Goal: Use online tool/utility: Utilize a website feature to perform a specific function

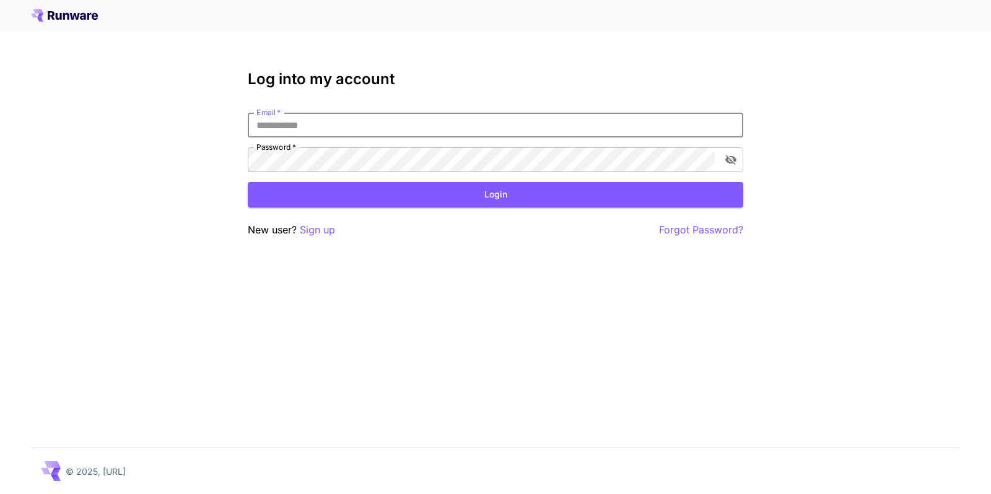
type input "**********"
click at [0, 494] on div at bounding box center [0, 494] width 0 height 0
click at [358, 190] on button "Login" at bounding box center [496, 194] width 496 height 25
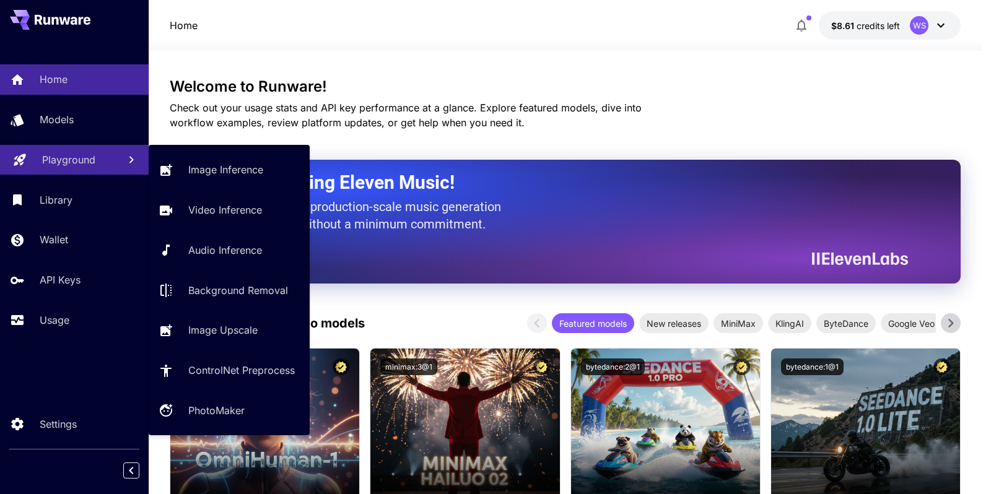
click at [114, 159] on link "Playground" at bounding box center [74, 160] width 149 height 30
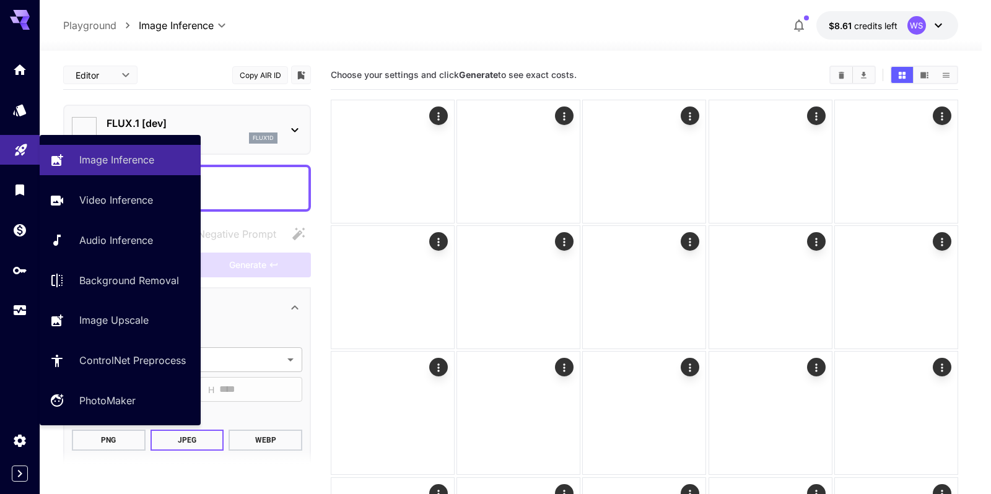
type input "**********"
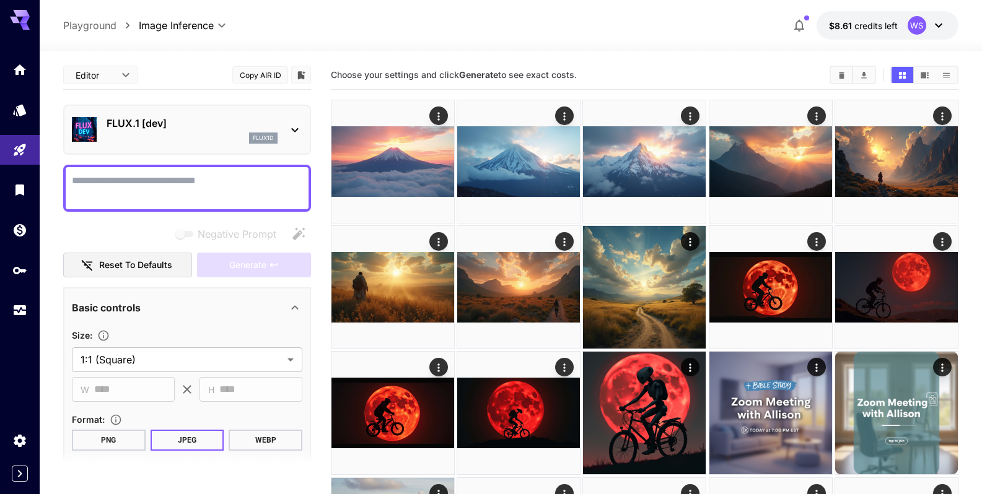
click at [176, 177] on textarea "Negative Prompt" at bounding box center [187, 188] width 231 height 30
click at [156, 190] on textarea "Negative Prompt" at bounding box center [187, 188] width 231 height 30
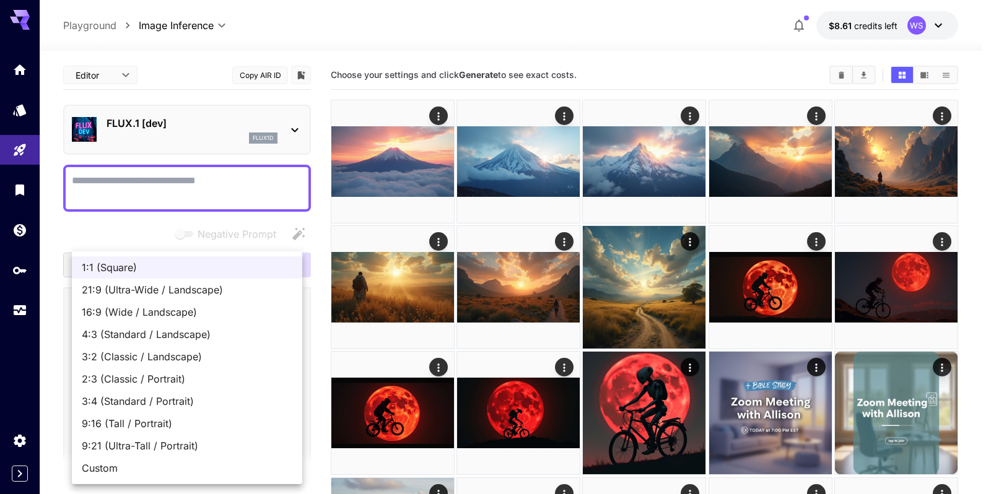
click at [153, 310] on span "16:9 (Wide / Landscape)" at bounding box center [187, 312] width 211 height 15
type input "**********"
type input "****"
type input "***"
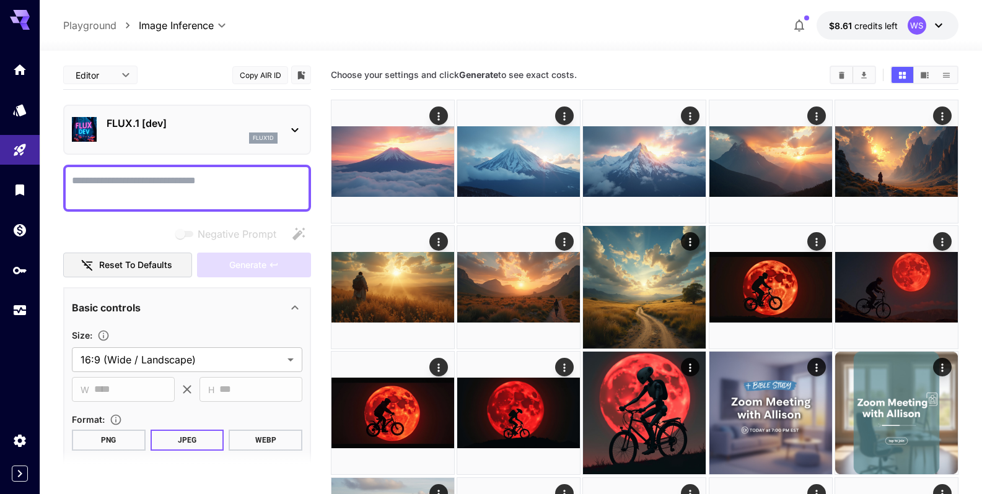
click at [146, 178] on textarea "Negative Prompt" at bounding box center [187, 188] width 231 height 30
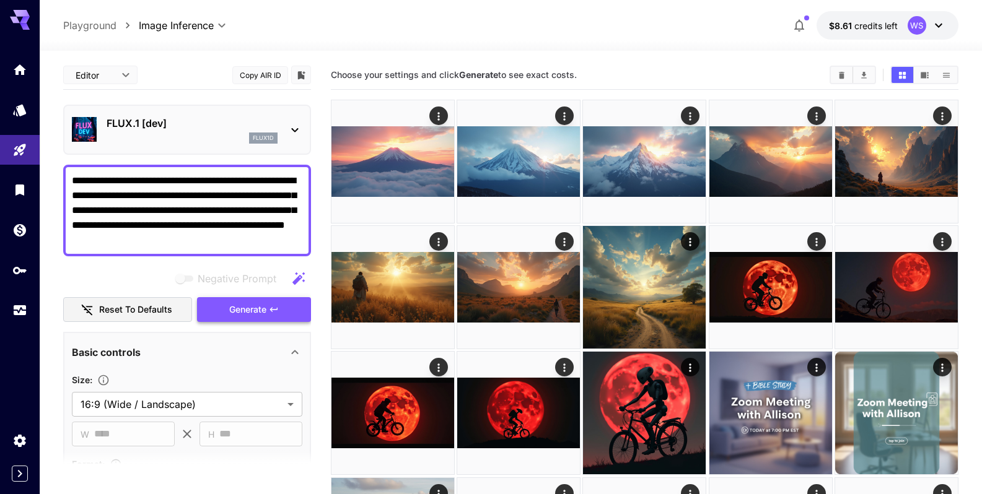
type textarea "**********"
click at [236, 309] on span "Generate" at bounding box center [247, 309] width 37 height 15
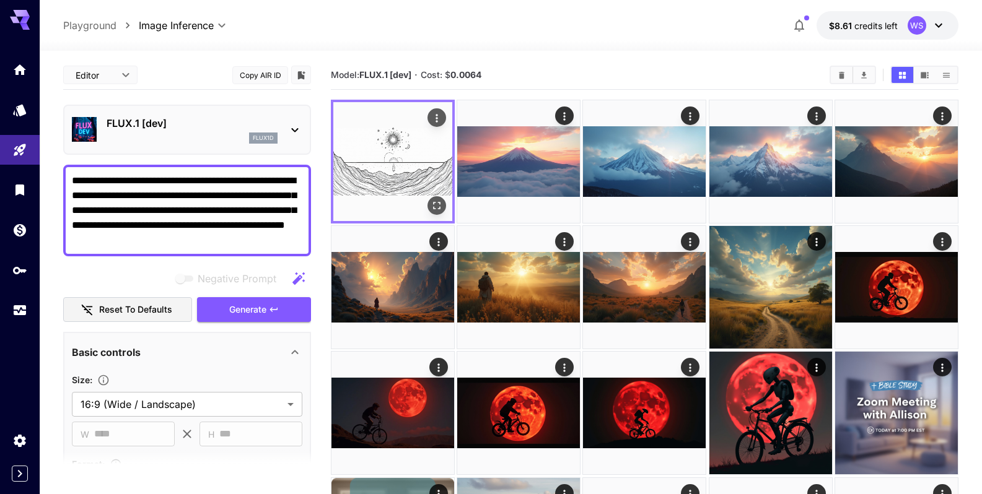
click at [376, 160] on img at bounding box center [392, 161] width 119 height 119
click at [229, 308] on span "Generate" at bounding box center [247, 309] width 37 height 15
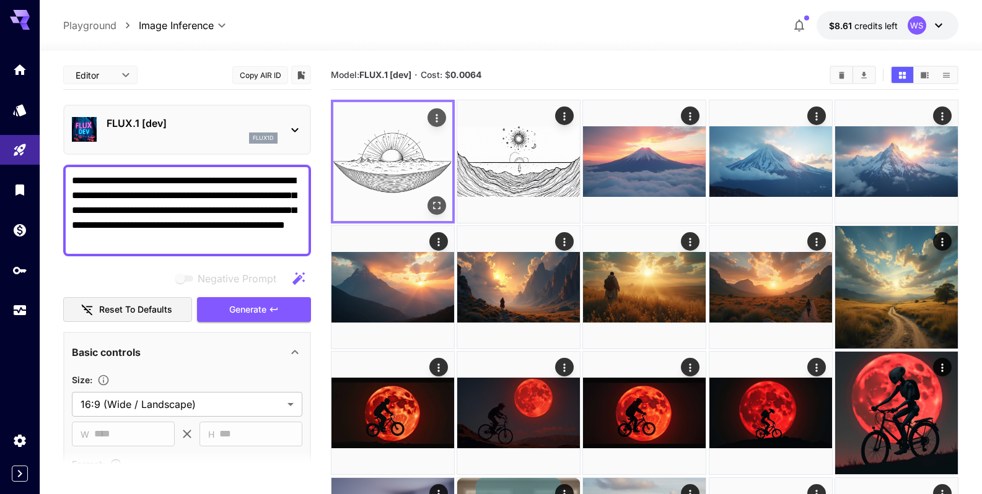
click at [377, 164] on img at bounding box center [392, 161] width 119 height 119
click at [437, 121] on icon "Actions" at bounding box center [437, 118] width 2 height 8
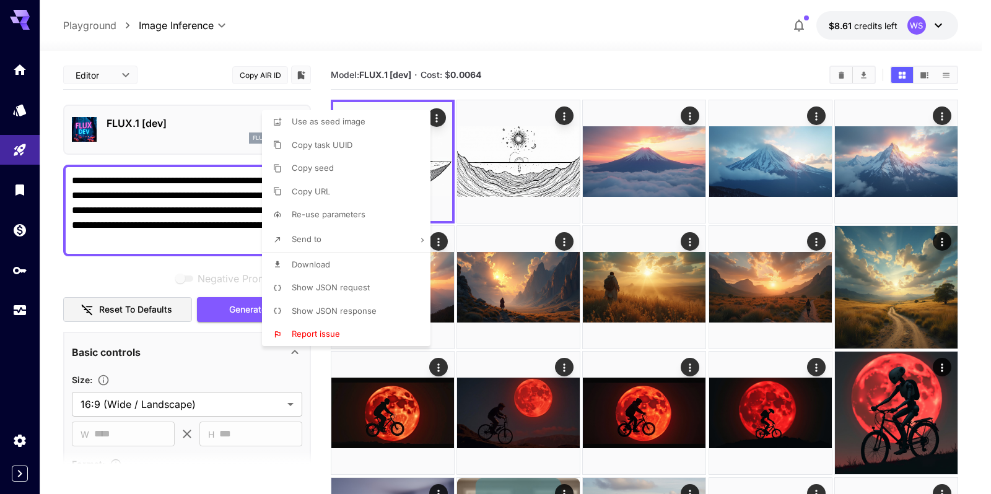
click at [538, 51] on div at bounding box center [495, 247] width 991 height 494
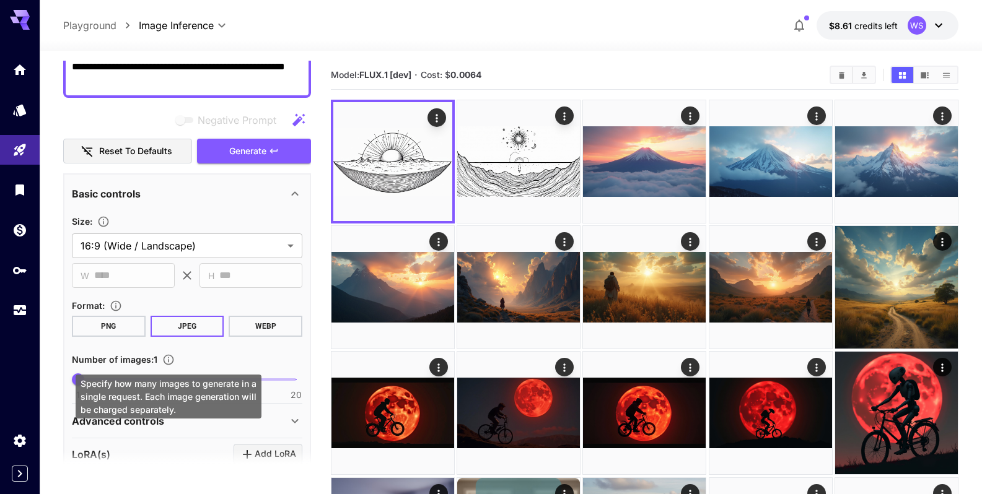
scroll to position [10, 0]
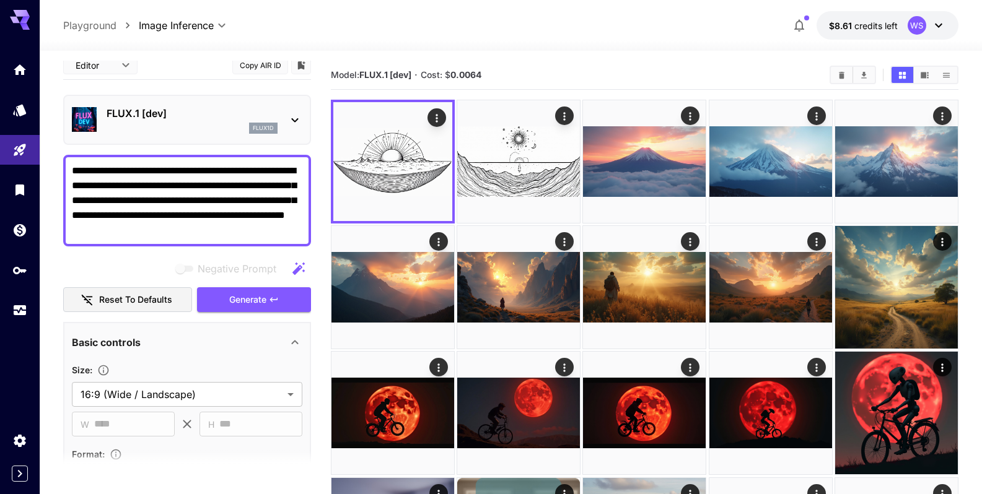
click at [296, 122] on icon at bounding box center [295, 120] width 15 height 15
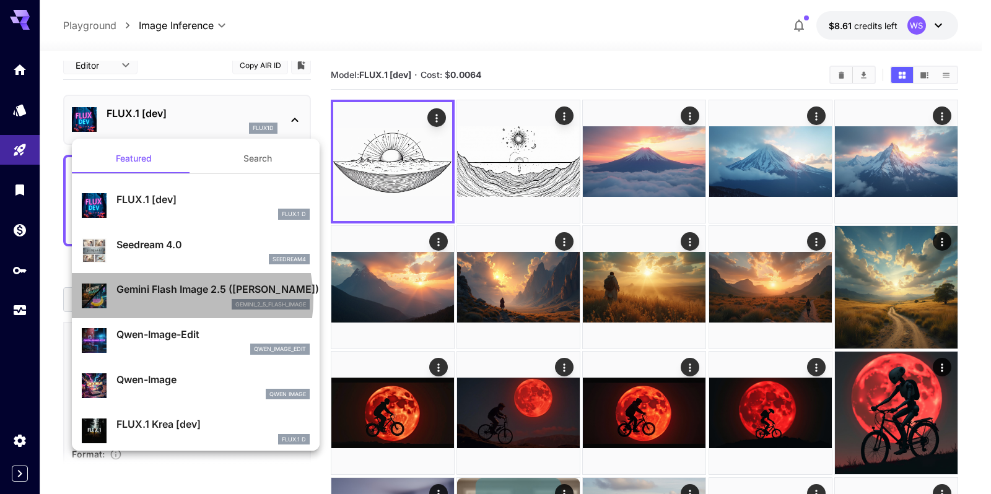
click at [182, 299] on div "gemini_2_5_flash_image" at bounding box center [212, 304] width 193 height 11
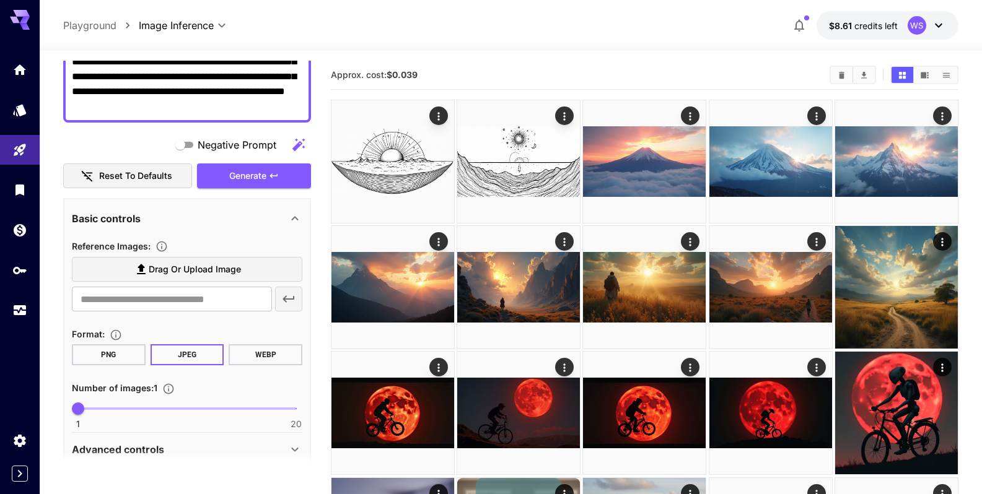
scroll to position [159, 0]
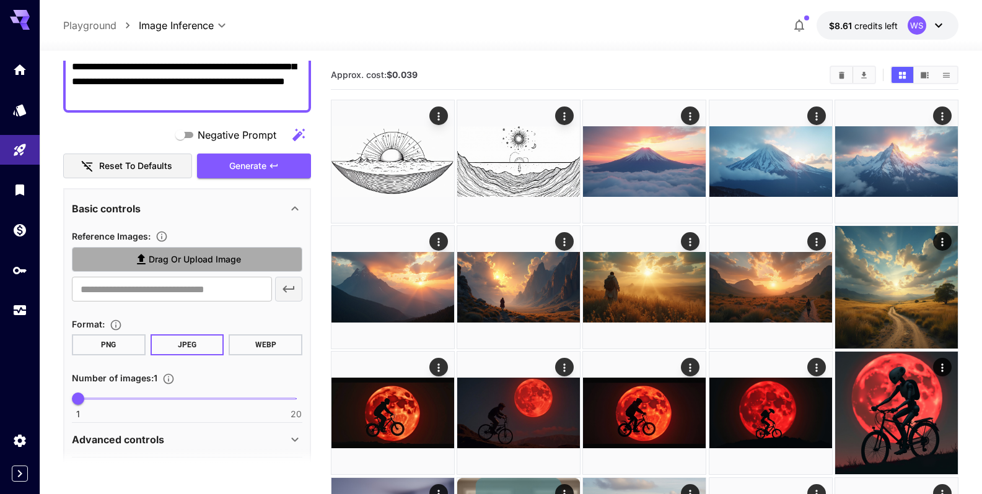
click at [215, 257] on span "Drag or upload image" at bounding box center [195, 259] width 92 height 15
click at [0, 0] on input "Drag or upload image" at bounding box center [0, 0] width 0 height 0
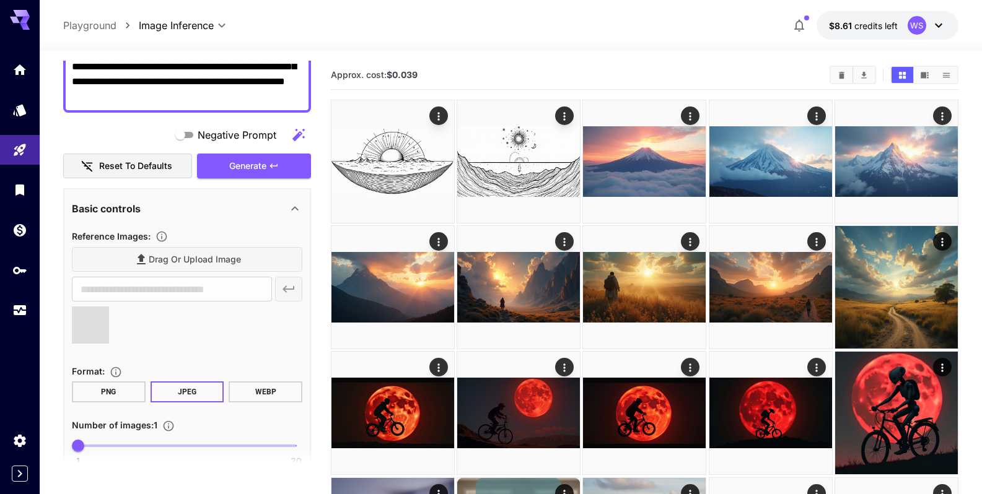
type input "**********"
click at [270, 169] on icon "button" at bounding box center [274, 166] width 10 height 10
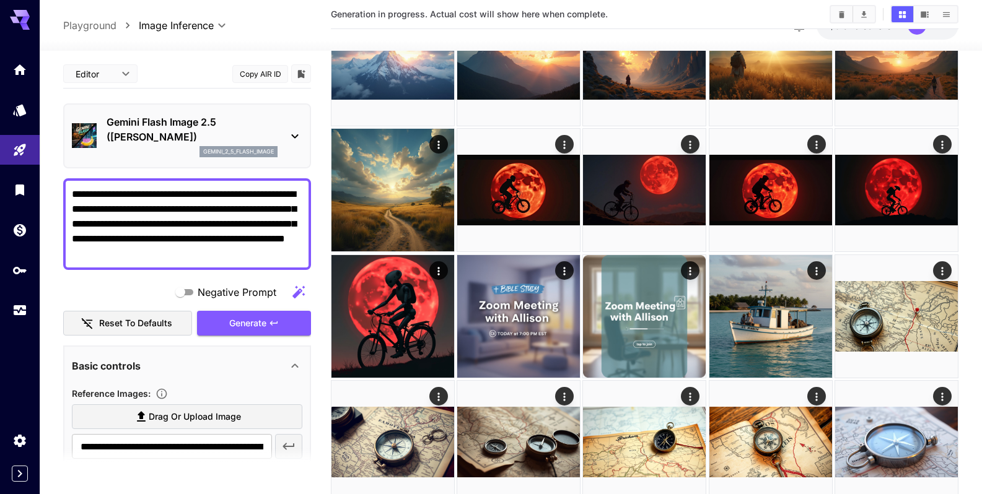
scroll to position [0, 0]
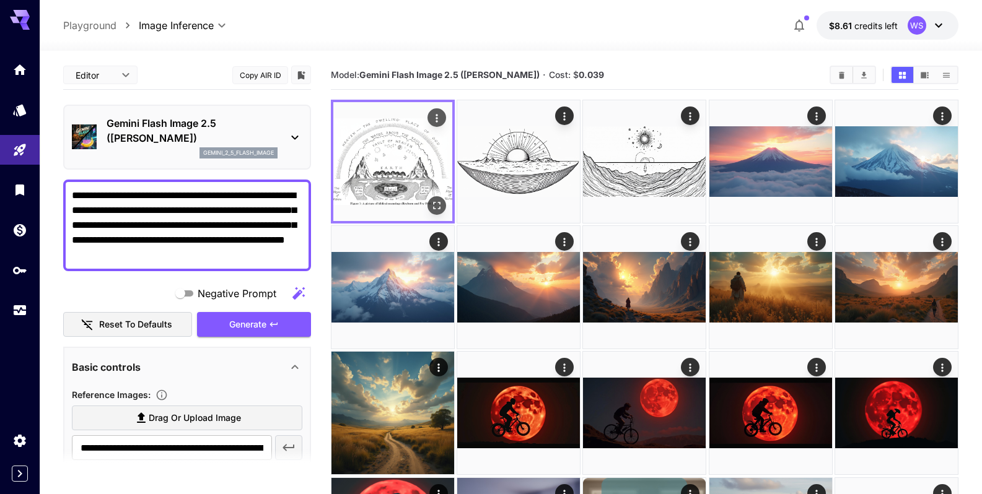
click at [406, 155] on img at bounding box center [392, 161] width 119 height 119
click at [443, 208] on icon "Open in fullscreen" at bounding box center [437, 206] width 12 height 12
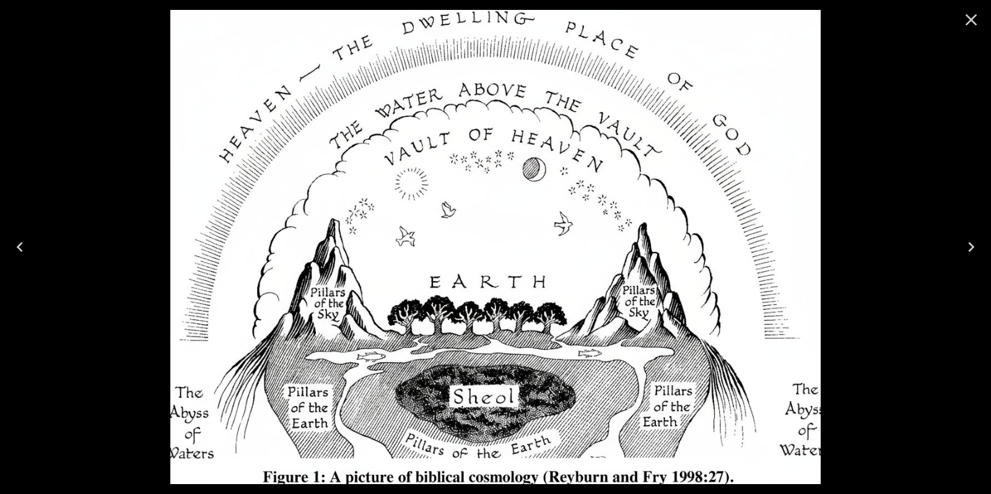
click at [971, 17] on icon "Close" at bounding box center [972, 20] width 20 height 20
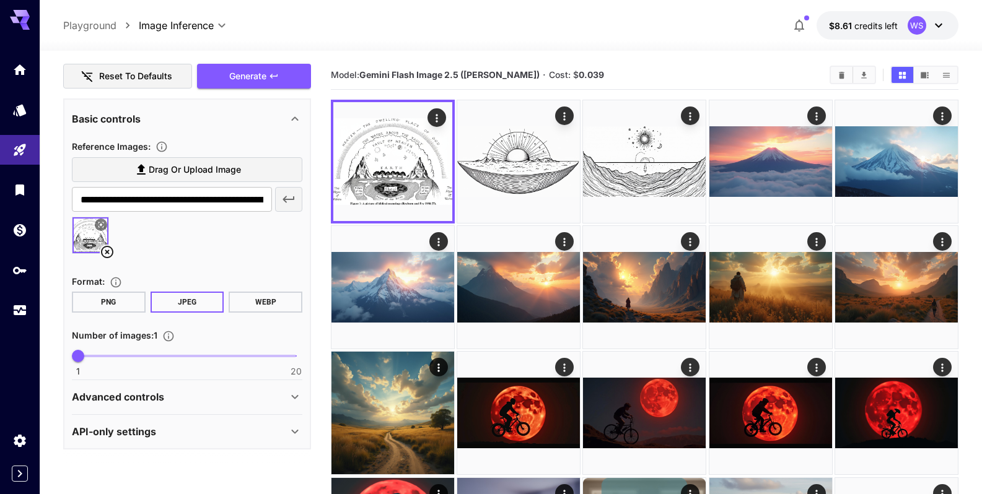
scroll to position [100, 0]
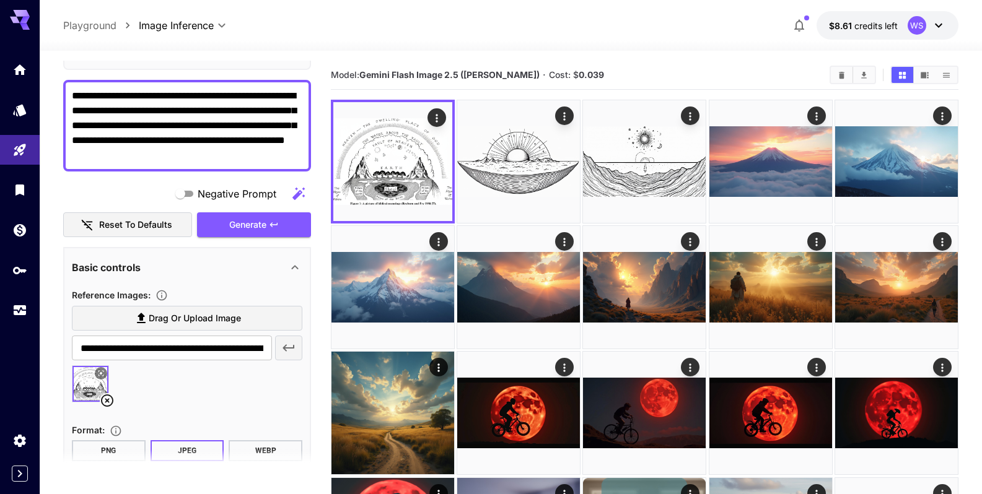
click at [172, 264] on div "Basic controls" at bounding box center [180, 267] width 216 height 15
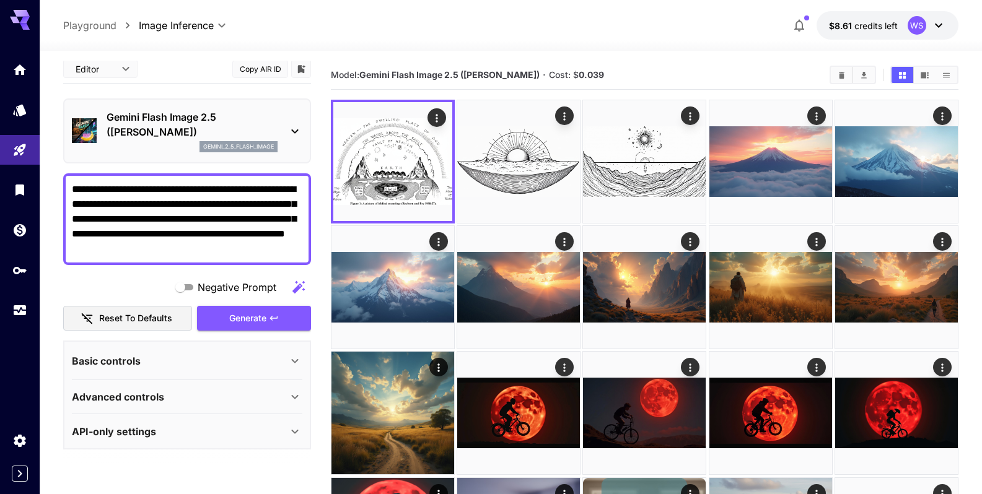
scroll to position [6, 0]
click at [125, 401] on p "Advanced controls" at bounding box center [118, 397] width 92 height 15
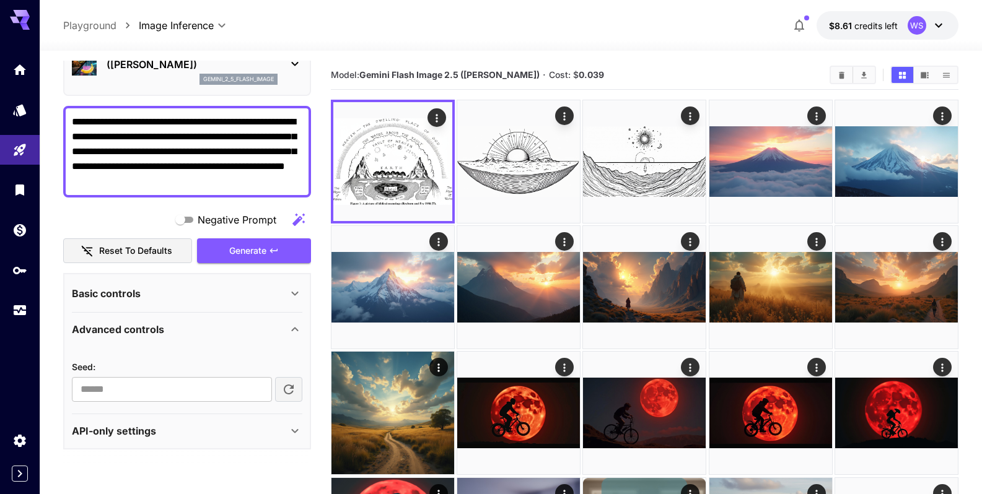
scroll to position [149, 0]
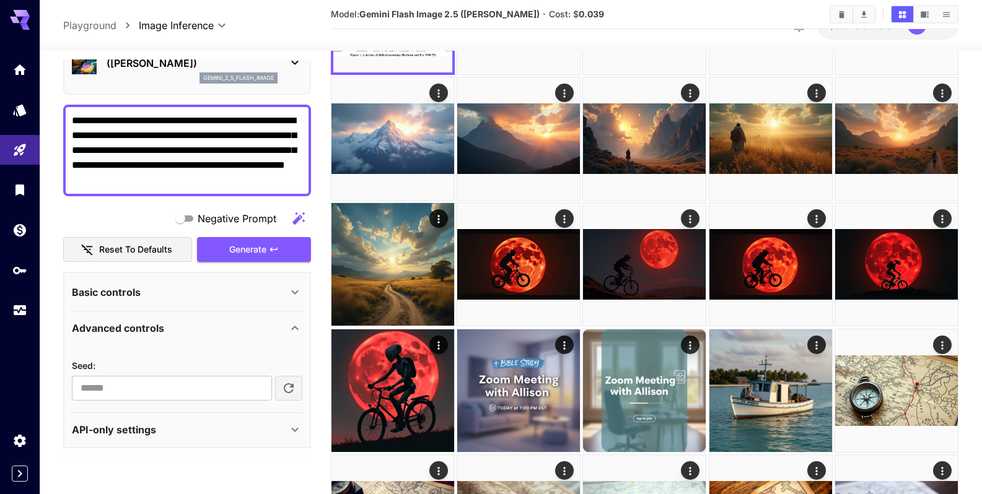
click at [177, 293] on div "Basic controls" at bounding box center [180, 292] width 216 height 15
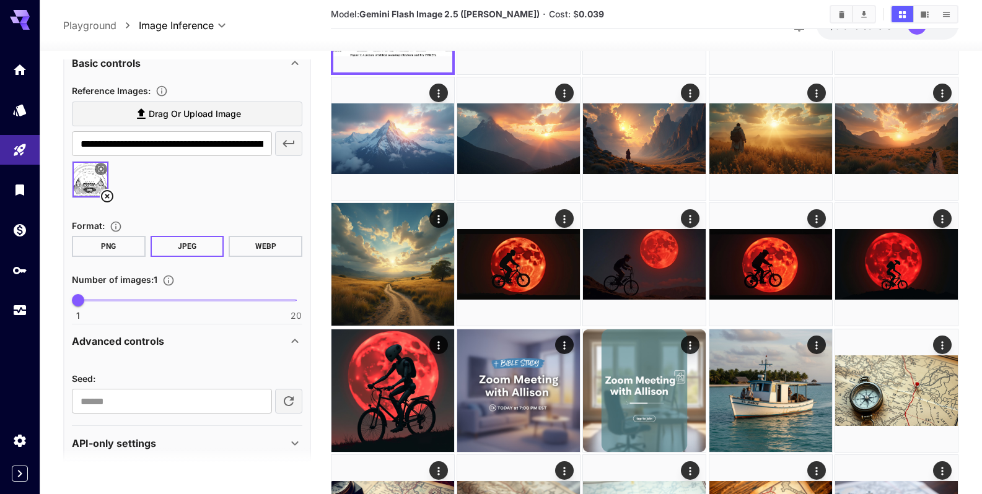
scroll to position [316, 0]
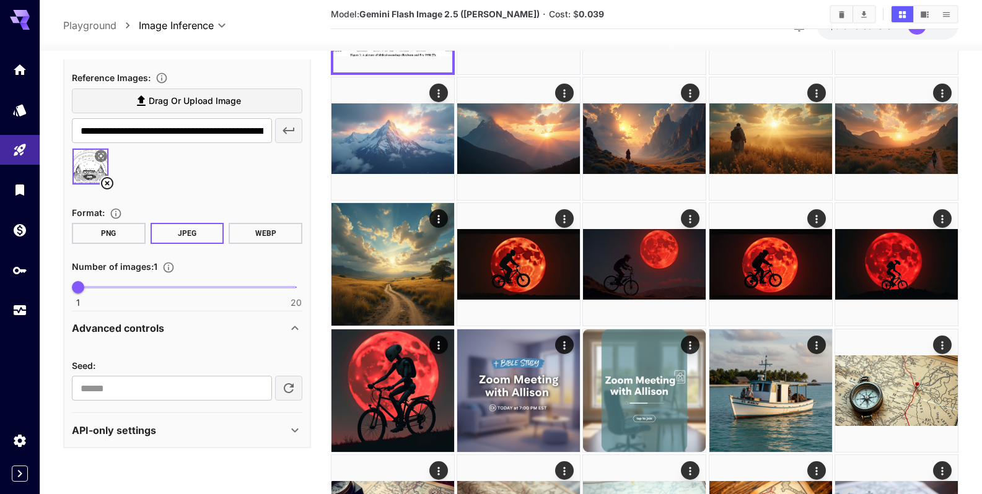
click at [162, 329] on p "Advanced controls" at bounding box center [118, 328] width 92 height 15
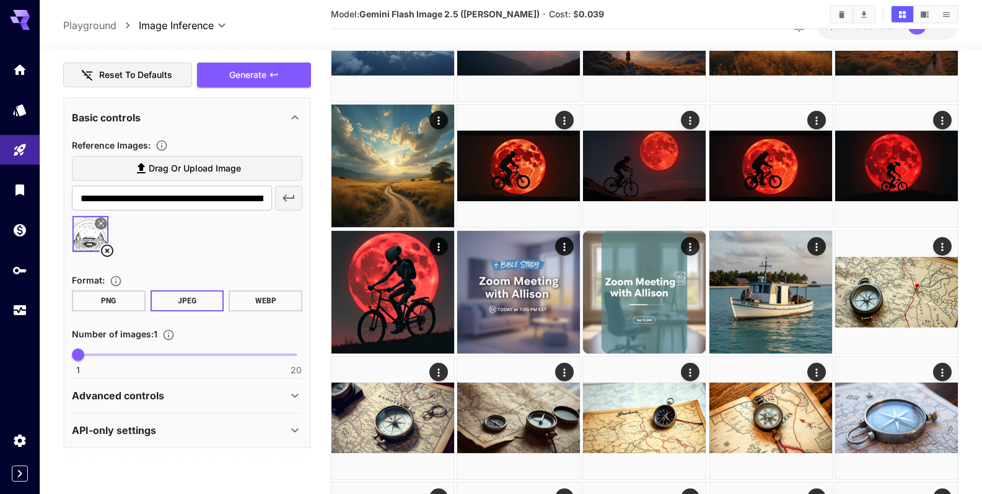
scroll to position [372, 0]
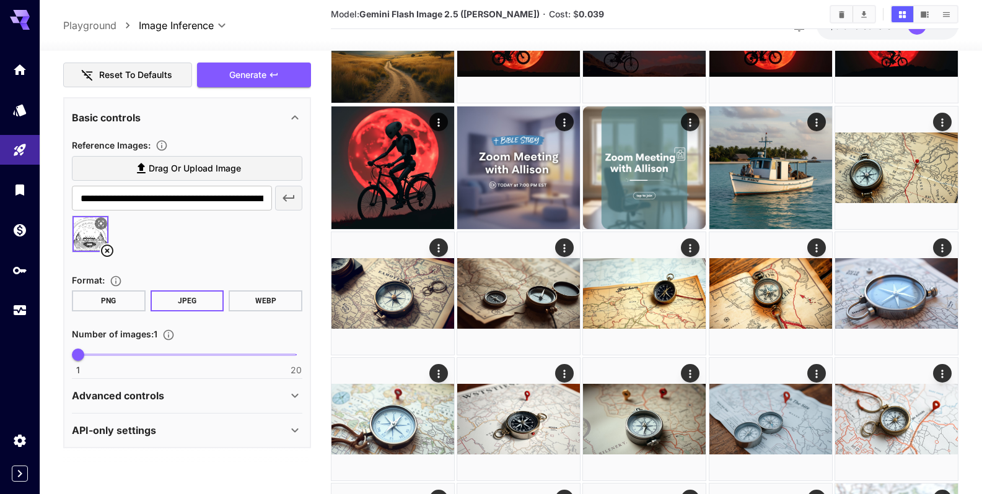
click at [145, 428] on p "API-only settings" at bounding box center [114, 430] width 84 height 15
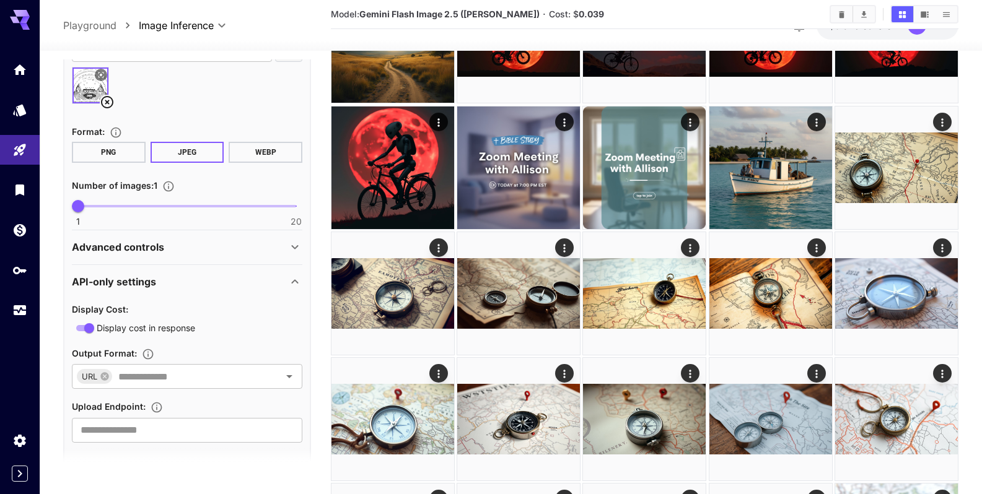
scroll to position [415, 0]
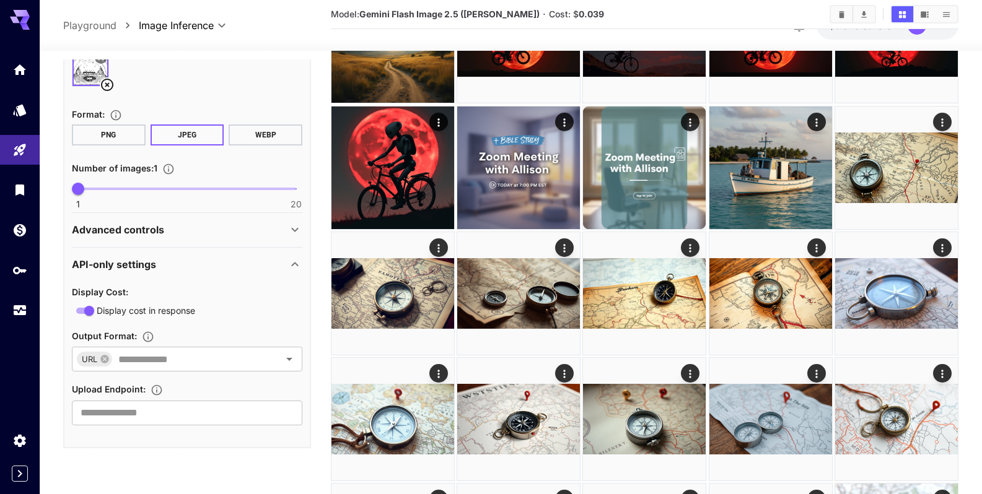
click at [148, 234] on p "Advanced controls" at bounding box center [118, 229] width 92 height 15
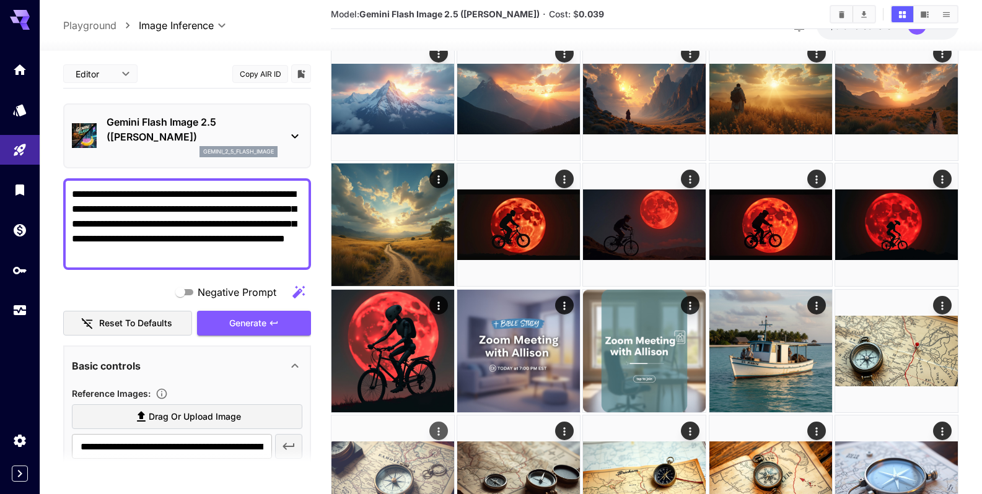
scroll to position [0, 0]
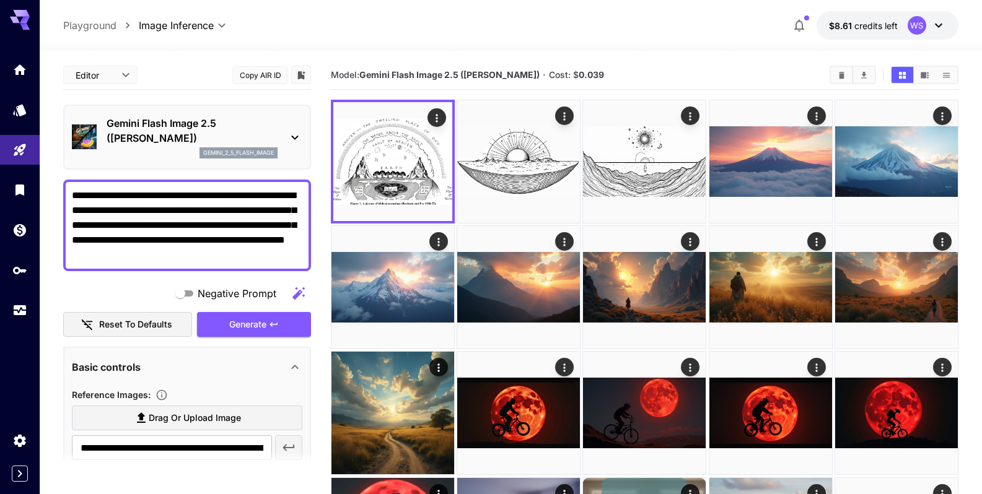
drag, startPoint x: 193, startPoint y: 195, endPoint x: 154, endPoint y: 199, distance: 39.3
click at [154, 199] on textarea "**********" at bounding box center [187, 225] width 231 height 74
click at [138, 250] on textarea "**********" at bounding box center [187, 225] width 231 height 74
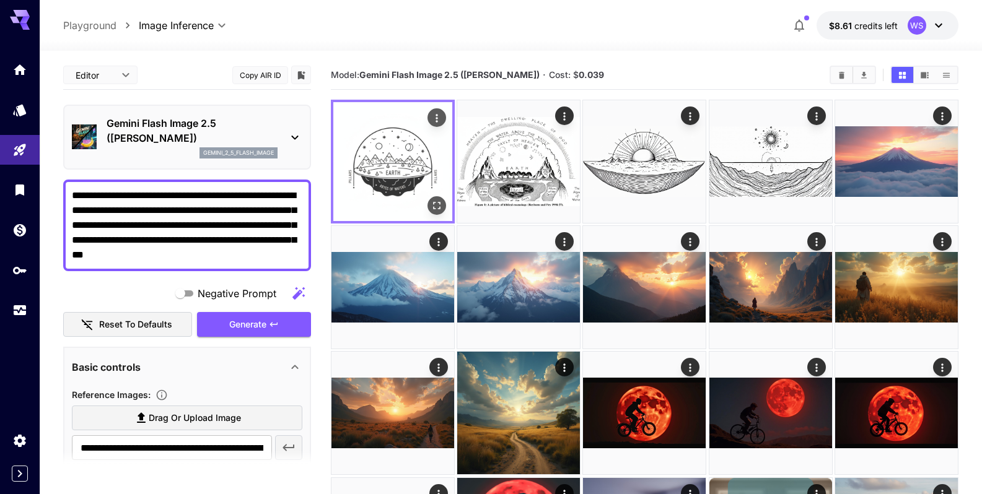
type textarea "**********"
click at [399, 178] on img at bounding box center [392, 161] width 119 height 119
click at [434, 203] on icon "Open in fullscreen" at bounding box center [436, 205] width 7 height 7
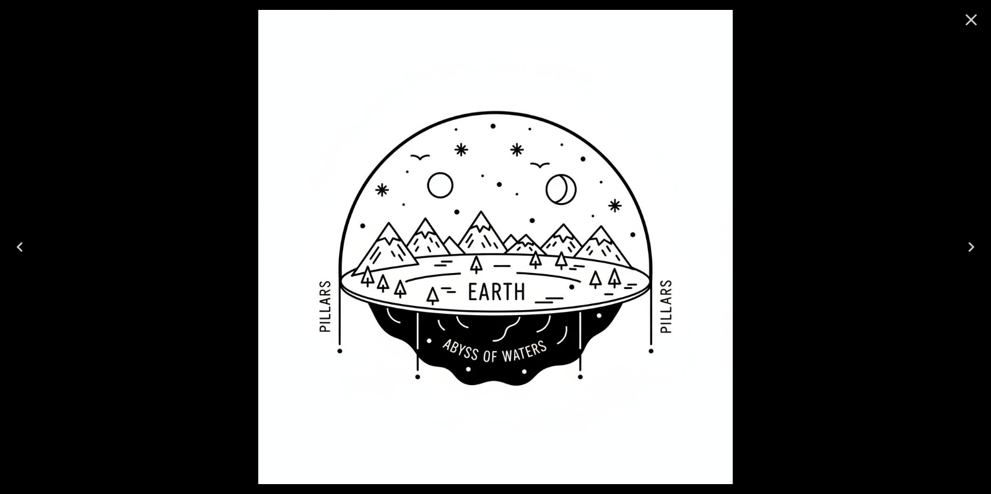
click at [974, 19] on icon "Close" at bounding box center [972, 20] width 20 height 20
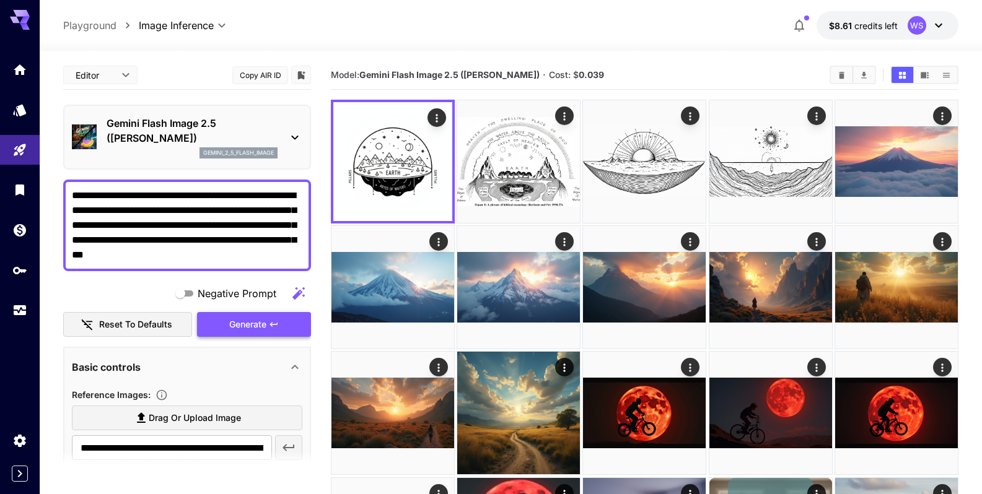
click at [234, 328] on span "Generate" at bounding box center [247, 324] width 37 height 15
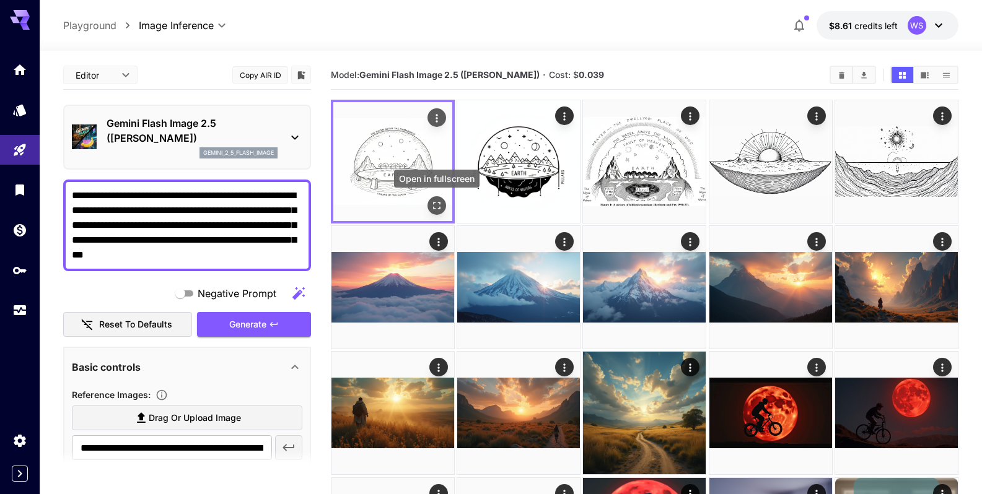
click at [436, 206] on icon "Open in fullscreen" at bounding box center [437, 206] width 12 height 12
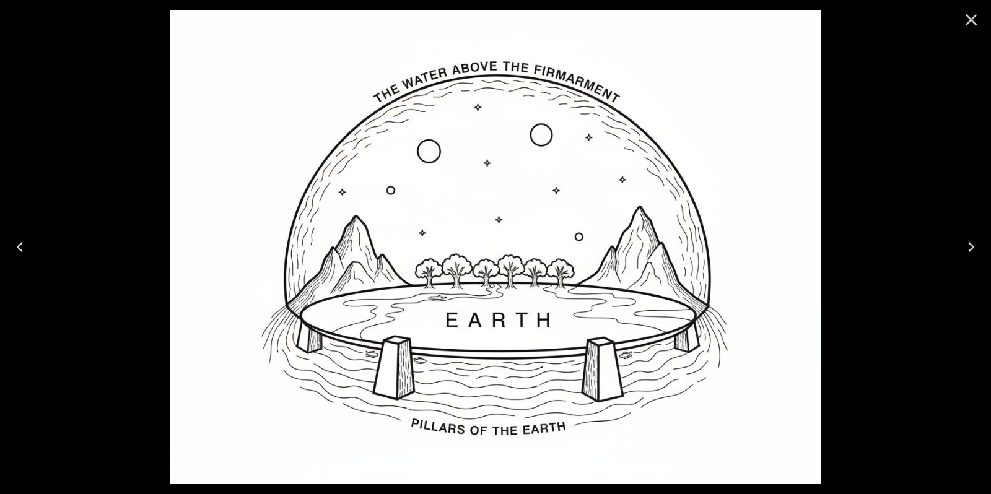
click at [977, 27] on icon "Close" at bounding box center [972, 20] width 20 height 20
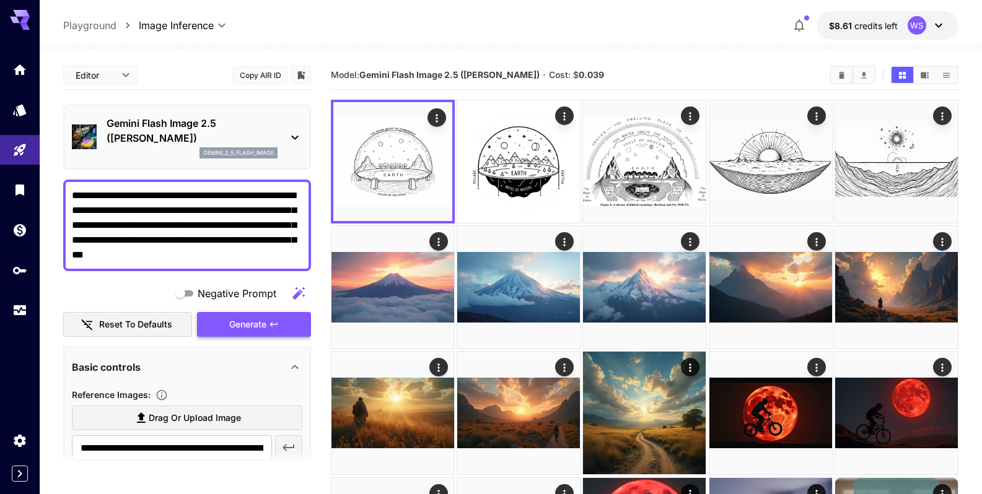
click at [257, 335] on button "Generate" at bounding box center [254, 324] width 114 height 25
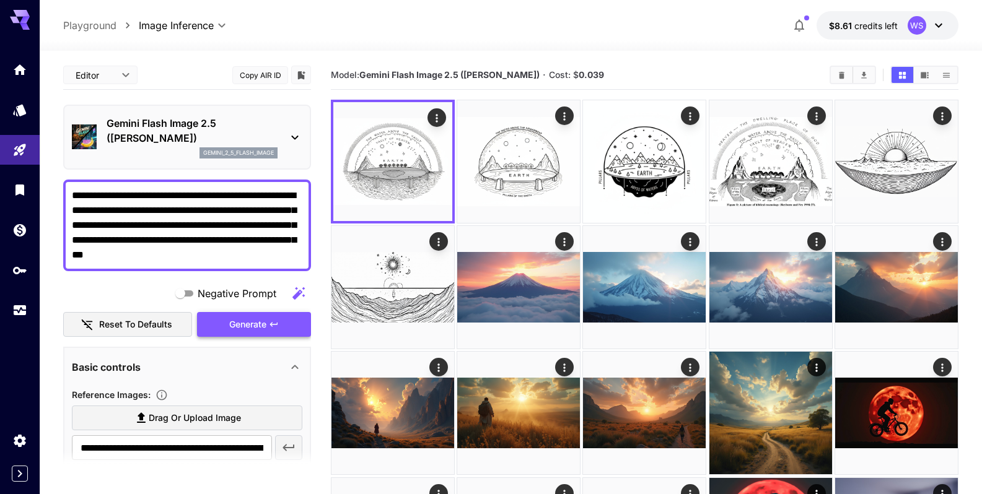
click at [242, 315] on button "Generate" at bounding box center [254, 324] width 114 height 25
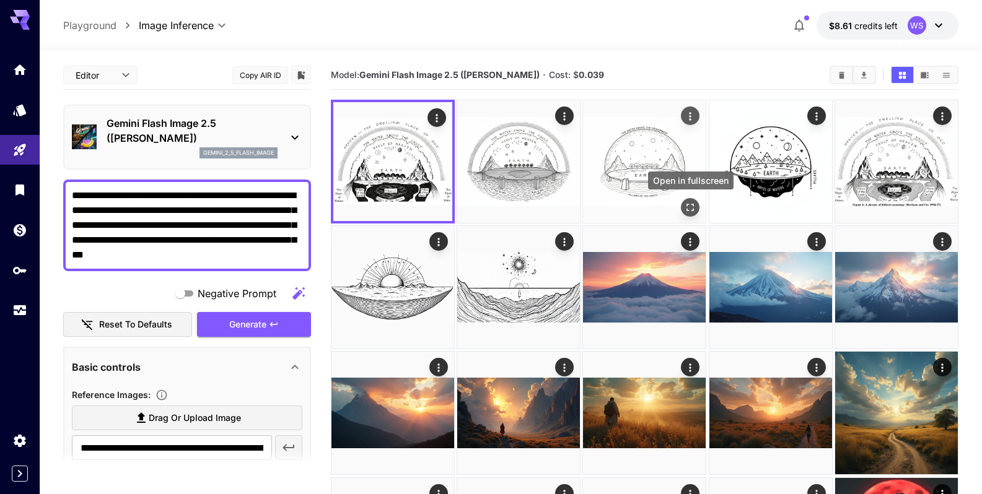
click at [682, 208] on button "Open in fullscreen" at bounding box center [691, 207] width 19 height 19
